Goal: Information Seeking & Learning: Learn about a topic

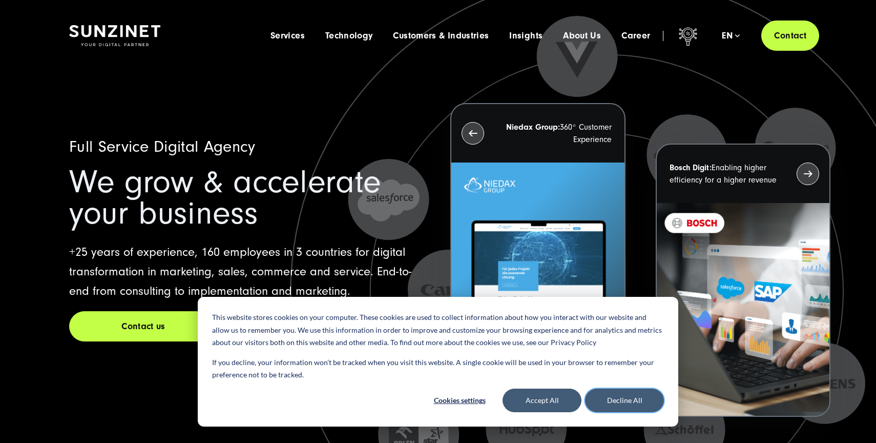
click at [621, 394] on button "Decline All" at bounding box center [624, 400] width 79 height 24
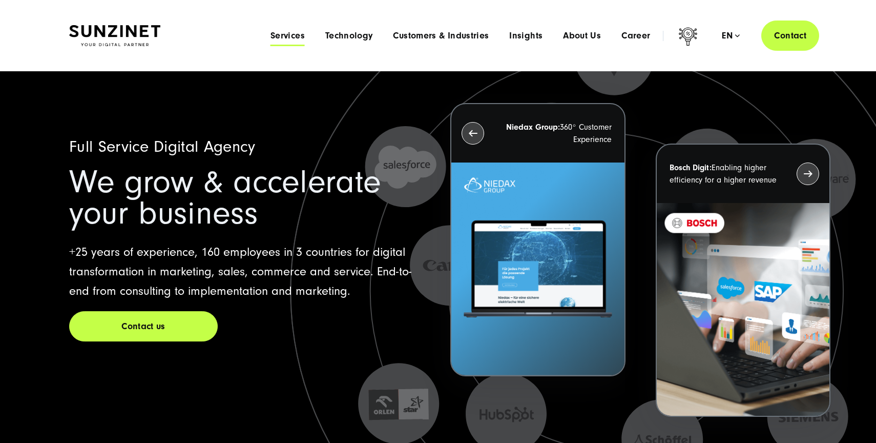
click at [288, 37] on span "Services" at bounding box center [288, 36] width 34 height 10
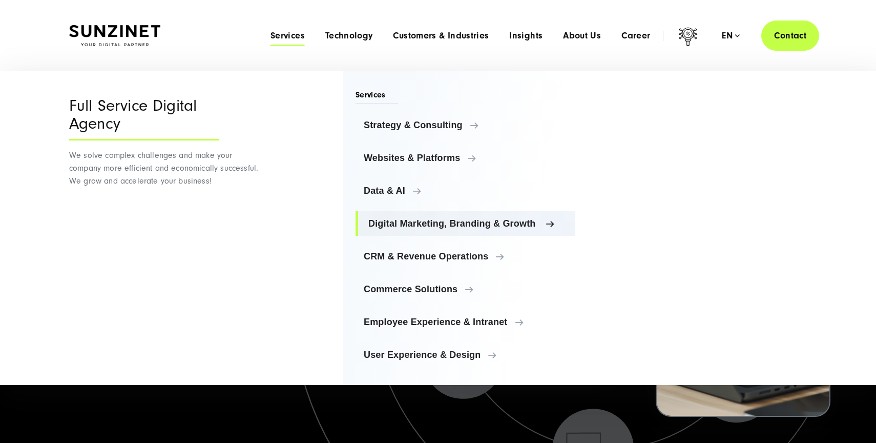
click at [414, 232] on link "Digital Marketing, Branding & Growth" at bounding box center [466, 223] width 220 height 25
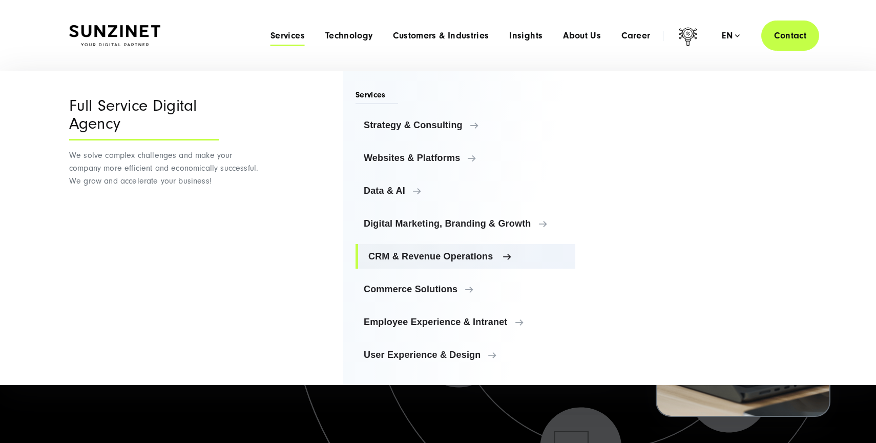
click at [417, 250] on link "CRM & Revenue Operations" at bounding box center [466, 256] width 220 height 25
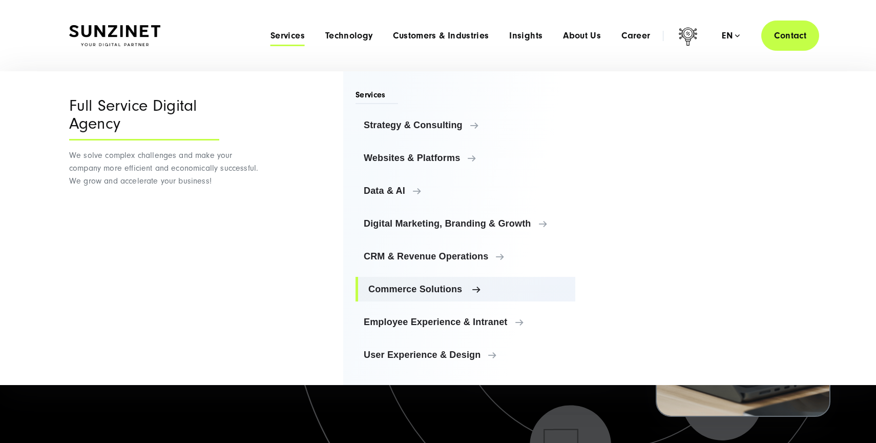
click at [419, 279] on link "Commerce Solutions" at bounding box center [466, 289] width 220 height 25
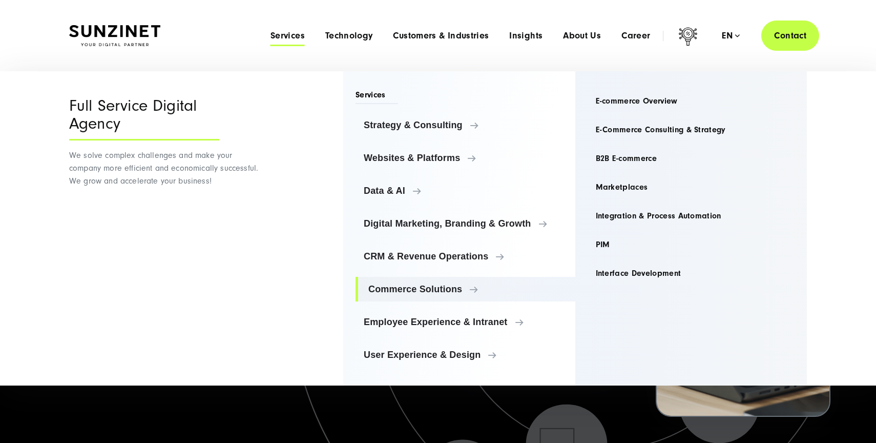
click at [418, 308] on ul "Strategy & Consulting Strategy & Consulting Strategy & Consulting Overview AI C…" at bounding box center [466, 240] width 220 height 254
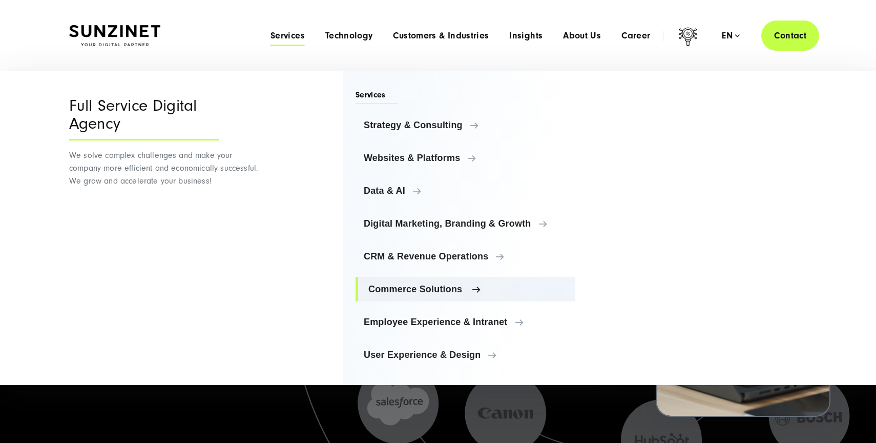
click at [472, 297] on link "Commerce Solutions" at bounding box center [466, 289] width 220 height 25
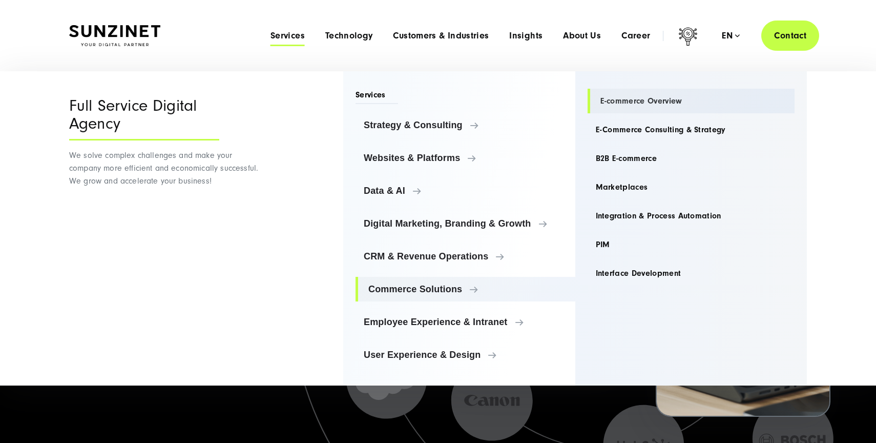
click at [640, 100] on link "E-commerce Overview" at bounding box center [692, 101] width 208 height 25
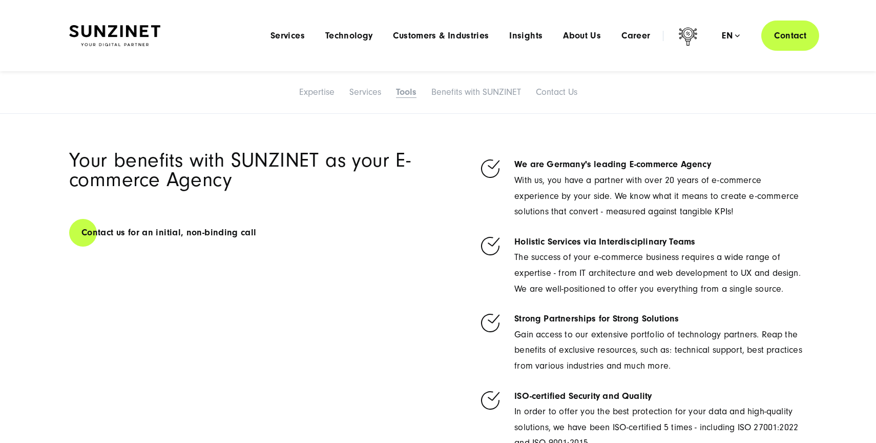
scroll to position [5555, 0]
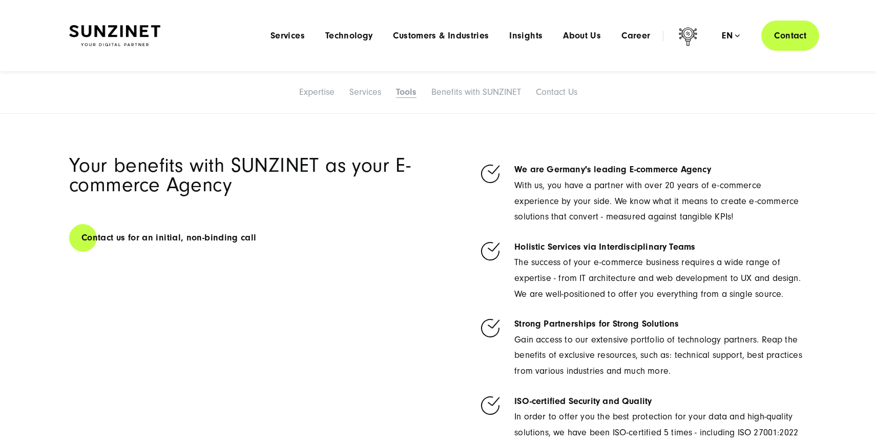
click at [554, 174] on strong "We are Germany's leading E-commerce Agency" at bounding box center [612, 169] width 197 height 11
drag, startPoint x: 618, startPoint y: 174, endPoint x: 692, endPoint y: 175, distance: 73.8
click at [690, 175] on strong "We are Germany's leading E-commerce Agency" at bounding box center [612, 169] width 197 height 11
click at [692, 175] on strong "We are Germany's leading E-commerce Agency" at bounding box center [612, 169] width 197 height 11
drag, startPoint x: 692, startPoint y: 175, endPoint x: 634, endPoint y: 175, distance: 57.9
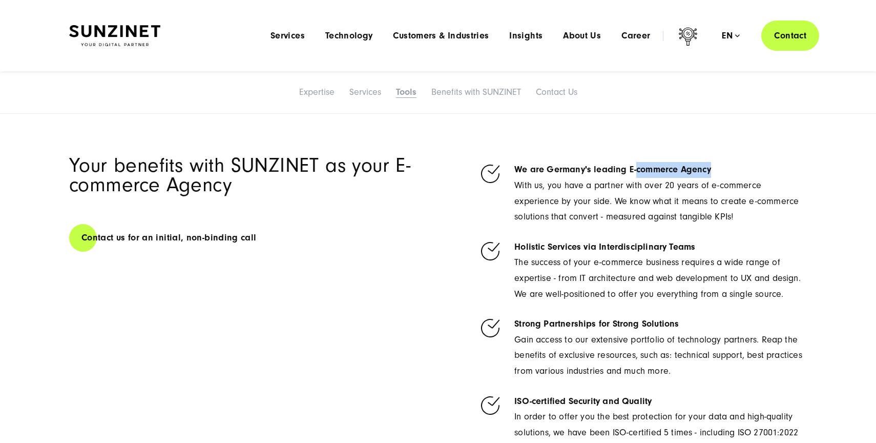
click at [634, 175] on strong "We are Germany's leading E-commerce Agency" at bounding box center [612, 169] width 197 height 11
click at [626, 171] on strong "We are Germany's leading E-commerce Agency" at bounding box center [612, 169] width 197 height 11
drag, startPoint x: 626, startPoint y: 171, endPoint x: 707, endPoint y: 170, distance: 81.5
click at [707, 170] on strong "We are Germany's leading E-commerce Agency" at bounding box center [612, 169] width 197 height 11
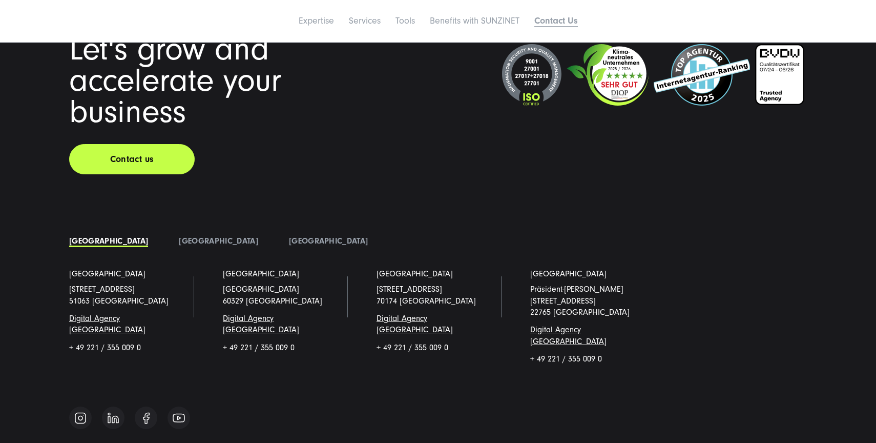
scroll to position [7081, 0]
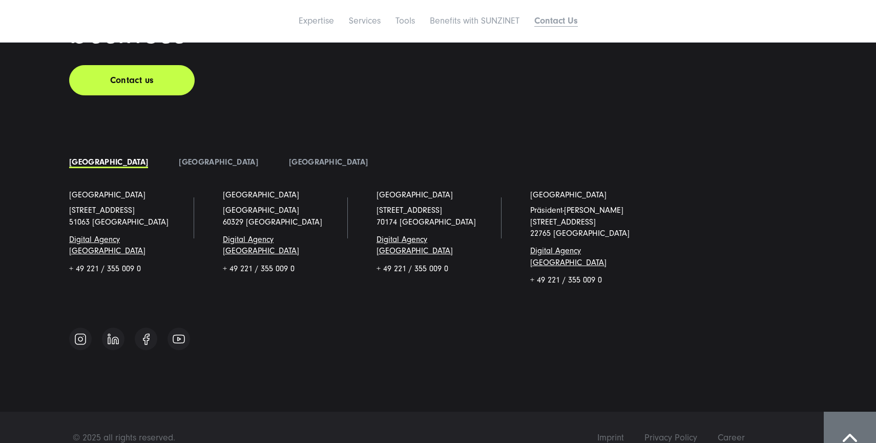
click at [274, 170] on li "[GEOGRAPHIC_DATA]" at bounding box center [329, 161] width 110 height 15
click at [289, 163] on link "[GEOGRAPHIC_DATA]" at bounding box center [328, 161] width 79 height 9
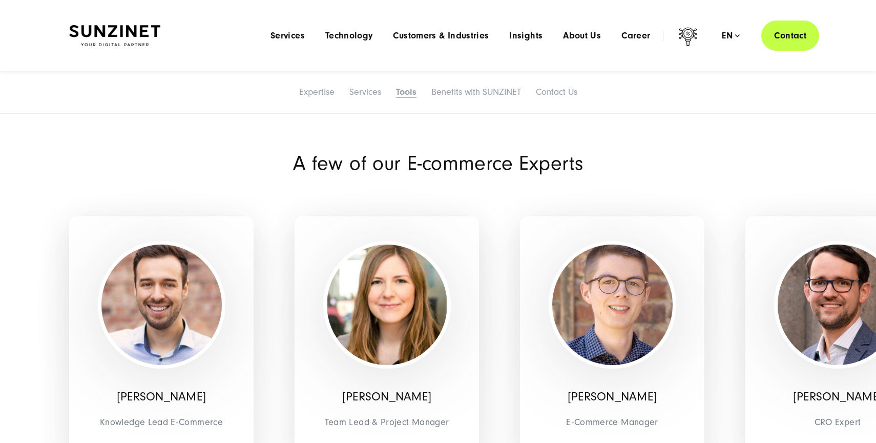
scroll to position [5071, 0]
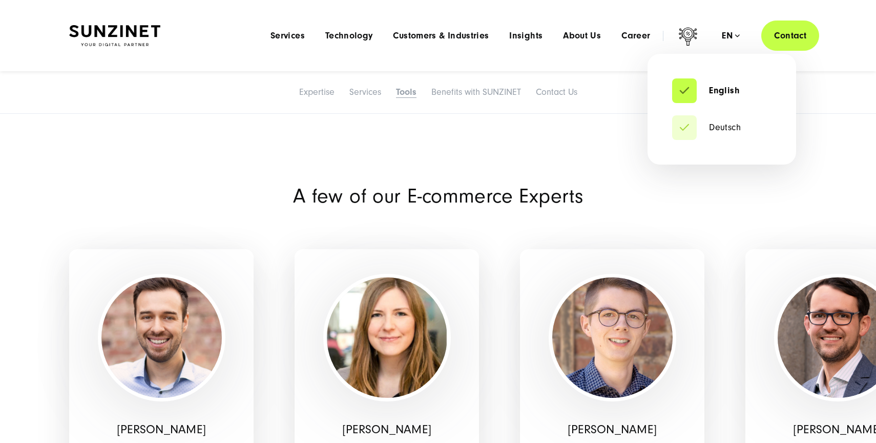
click at [730, 38] on div "en" at bounding box center [731, 36] width 18 height 10
click at [727, 134] on li "Deutsch" at bounding box center [721, 127] width 99 height 25
click at [721, 80] on li "English" at bounding box center [721, 90] width 99 height 25
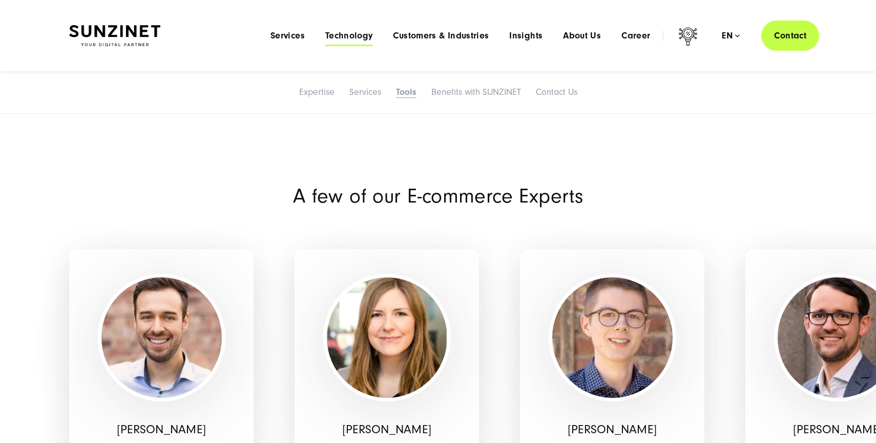
click at [344, 33] on span "Technology" at bounding box center [349, 36] width 48 height 10
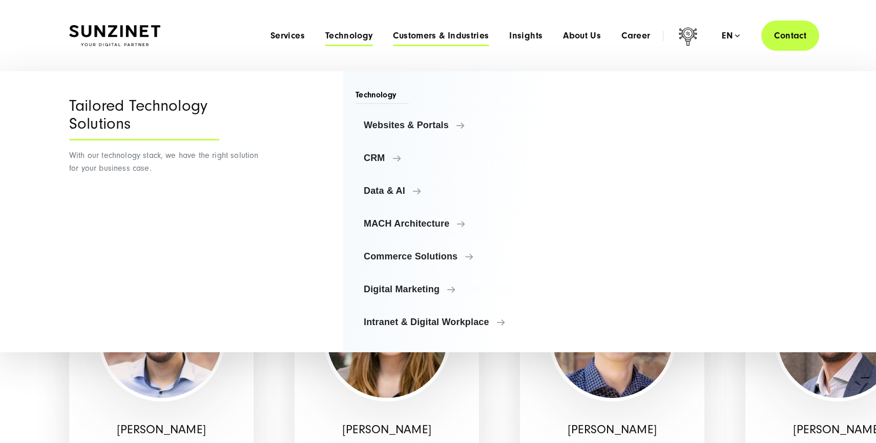
click at [460, 34] on span "Customers & Industries" at bounding box center [441, 36] width 96 height 10
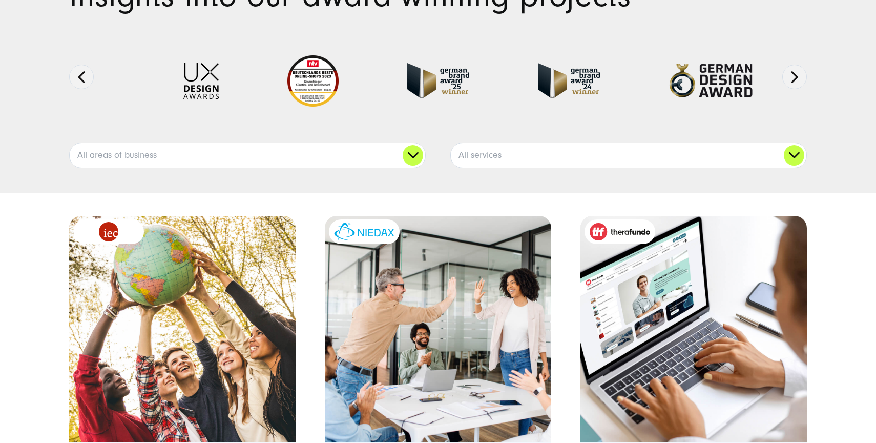
scroll to position [123, 0]
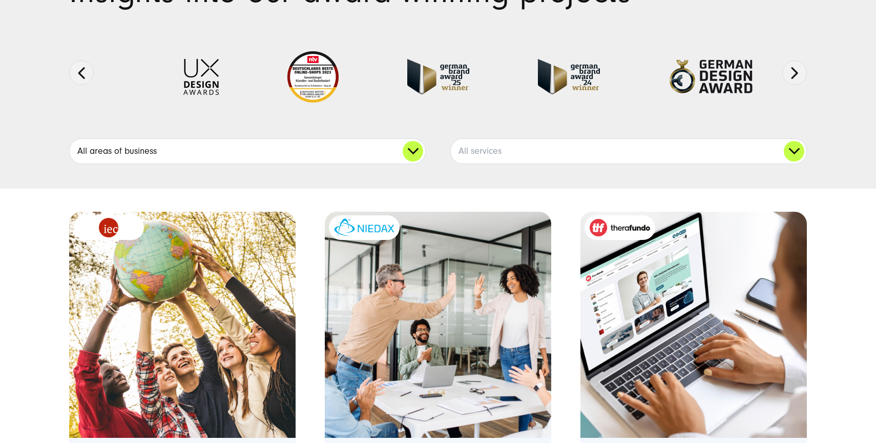
click at [286, 155] on link "All areas of business" at bounding box center [248, 151] width 356 height 25
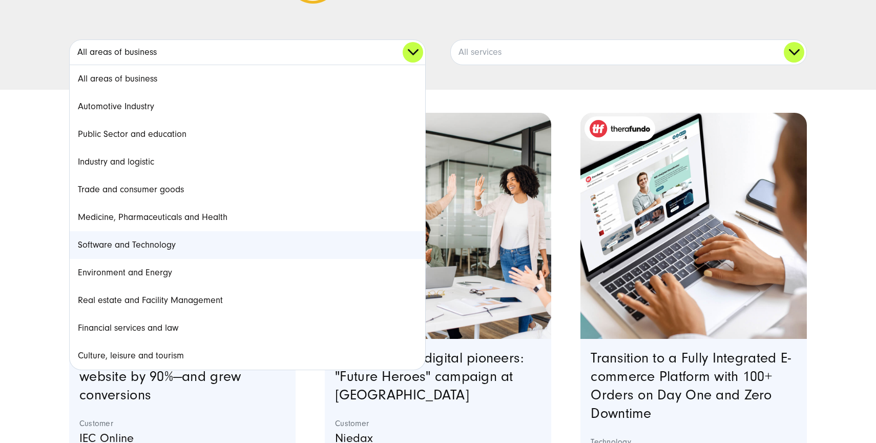
scroll to position [223, 0]
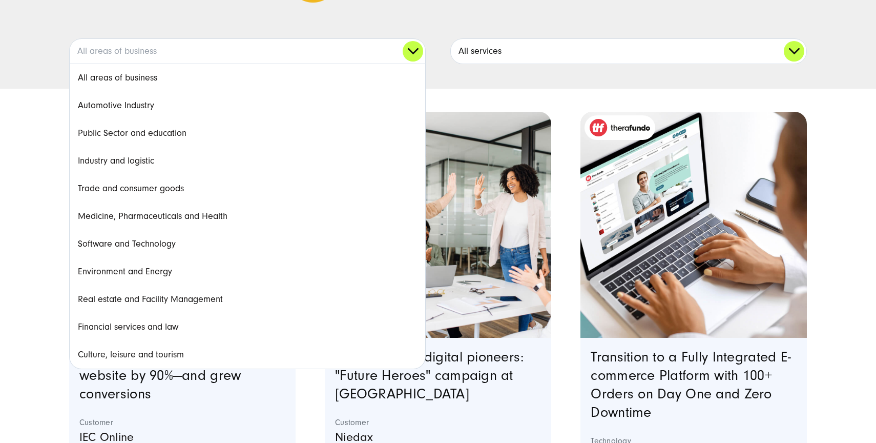
click at [499, 48] on link "All services" at bounding box center [629, 51] width 356 height 25
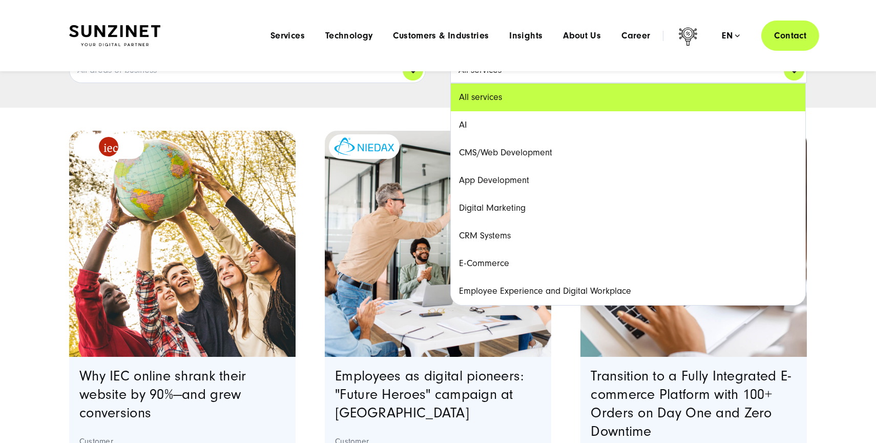
scroll to position [201, 0]
